Goal: Task Accomplishment & Management: Manage account settings

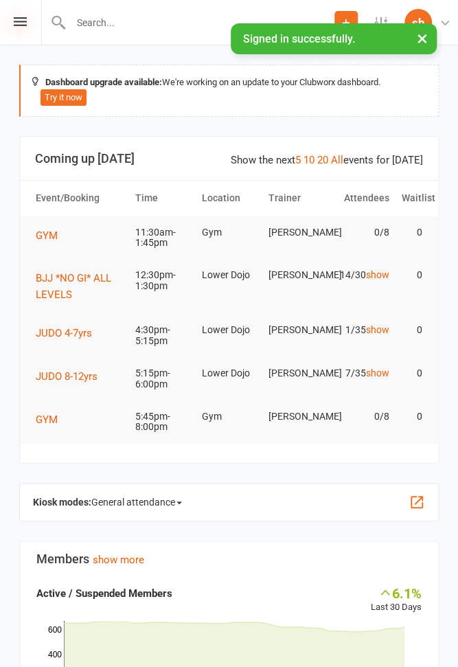
click at [23, 24] on icon at bounding box center [20, 21] width 13 height 9
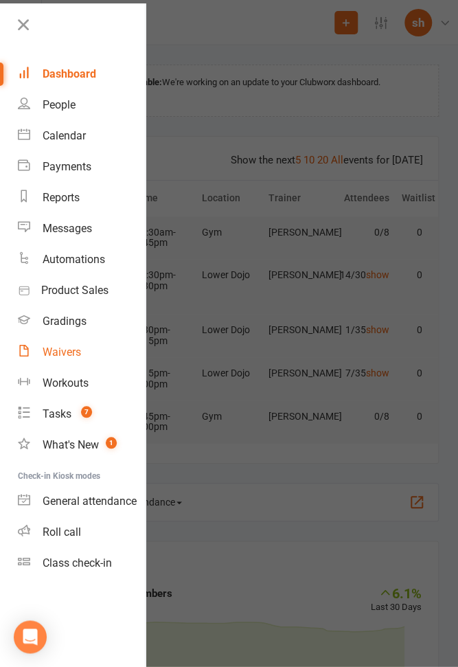
click at [71, 345] on div "Waivers" at bounding box center [62, 351] width 38 height 13
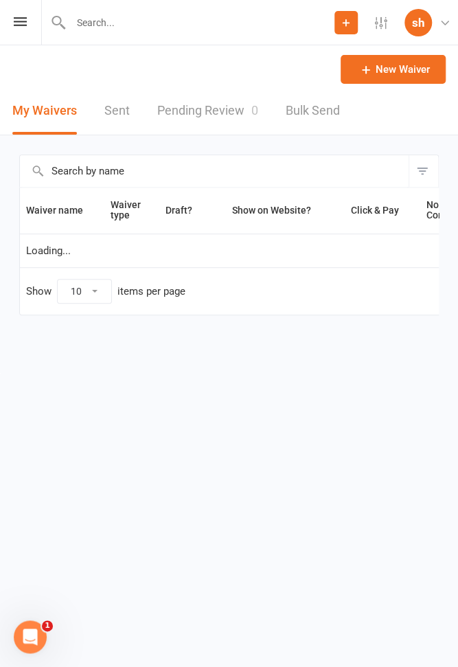
select select "100"
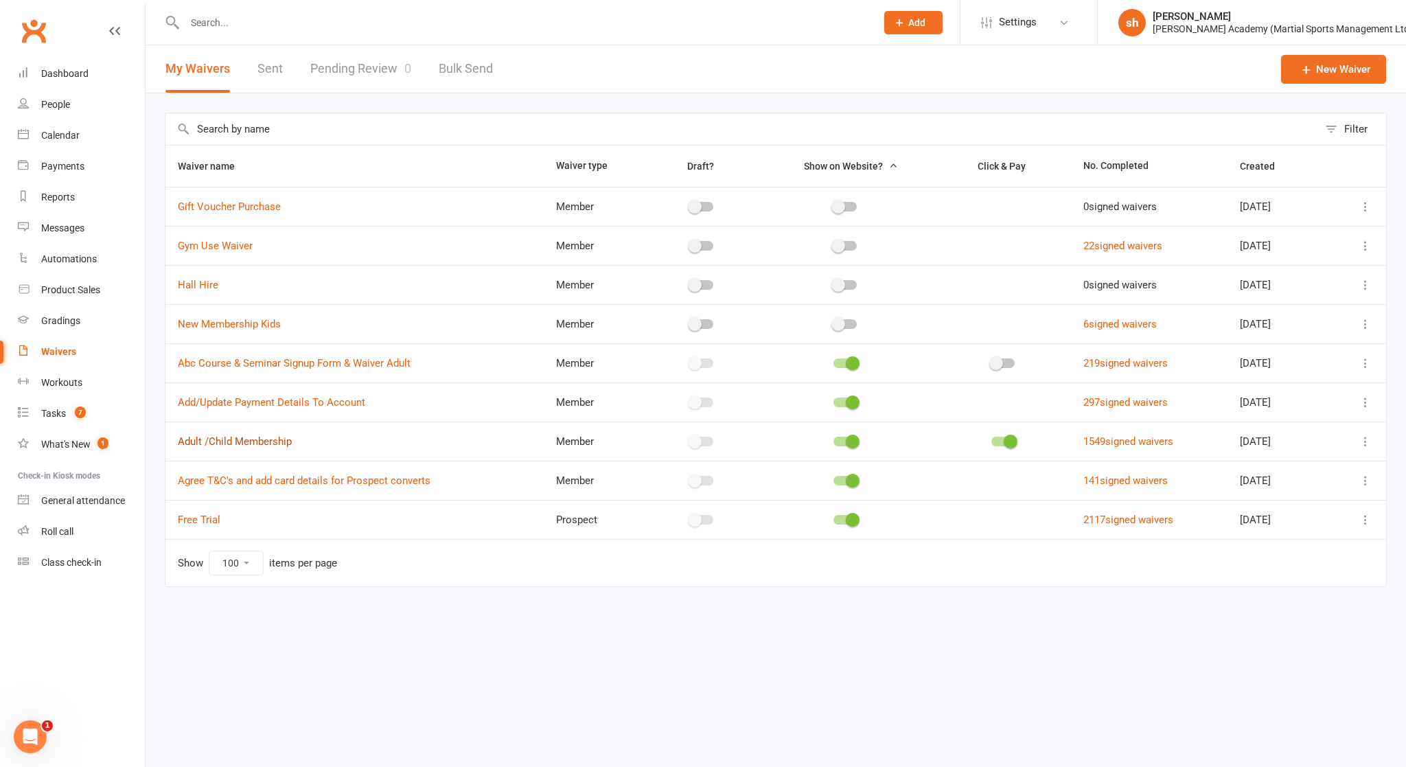
click at [244, 436] on link "Adult /Child Membership" at bounding box center [235, 441] width 114 height 12
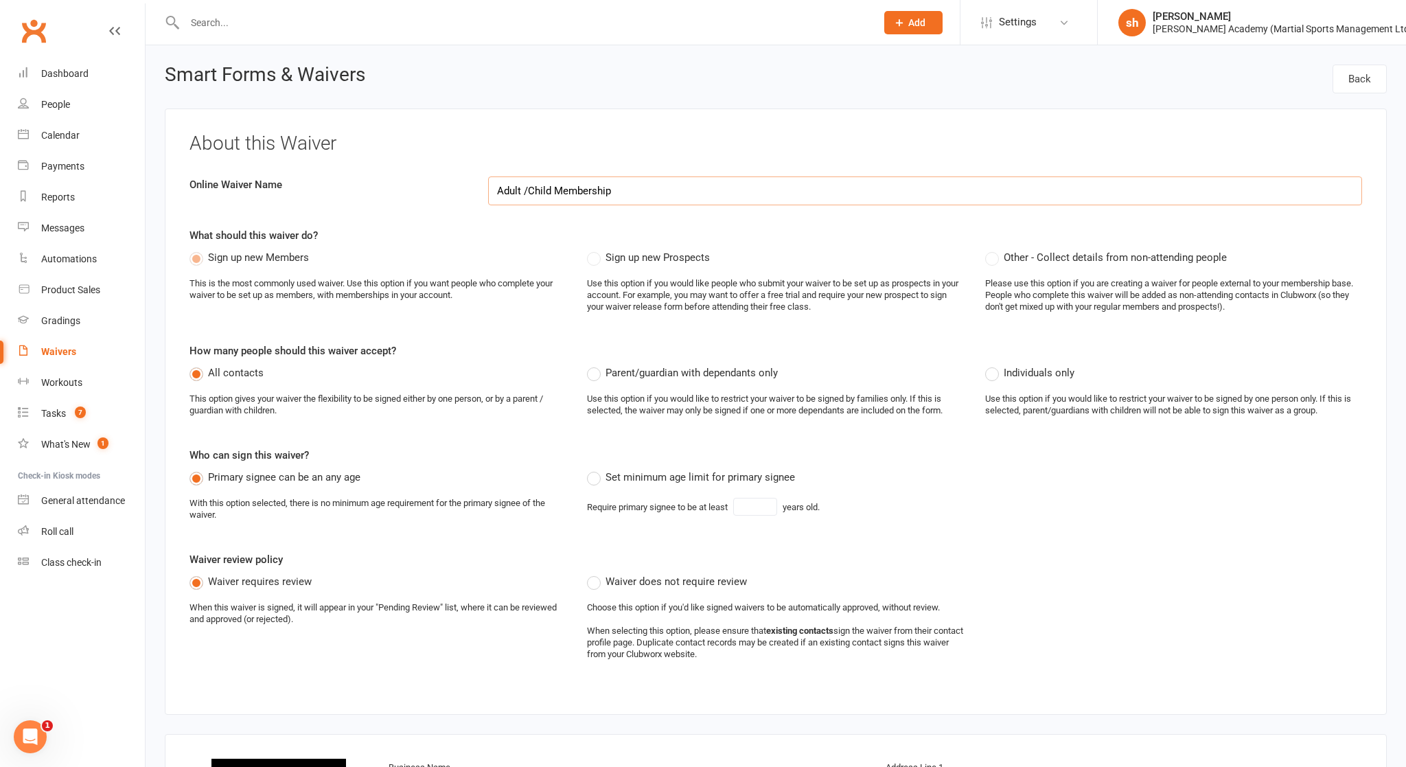
select select "applies_to_all_signees"
select select "copy_answers_for_all_signees"
select select "select"
click at [67, 345] on link "Waivers" at bounding box center [81, 351] width 127 height 31
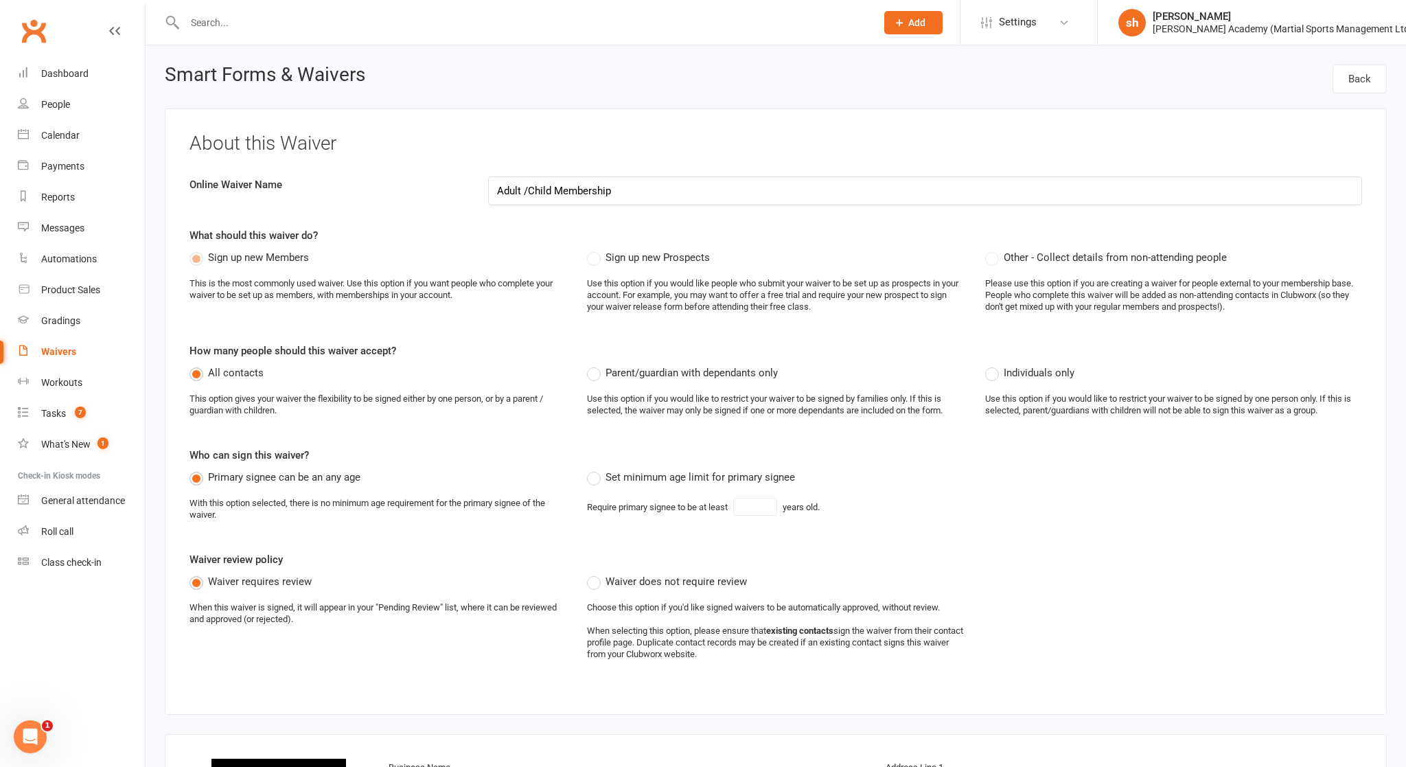
select select "100"
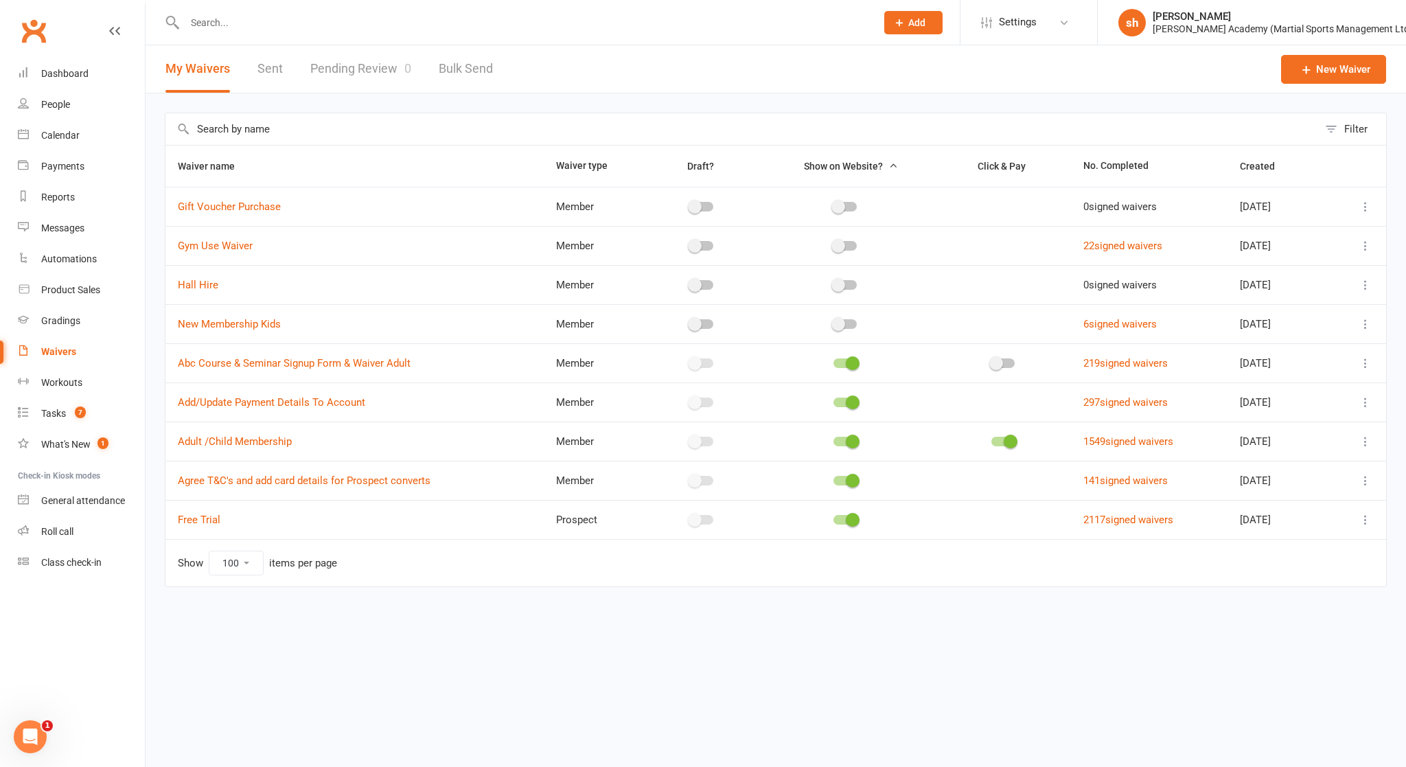
click at [241, 127] on input "text" at bounding box center [741, 129] width 1153 height 32
type input "[PERSON_NAME]"
